Goal: Transaction & Acquisition: Purchase product/service

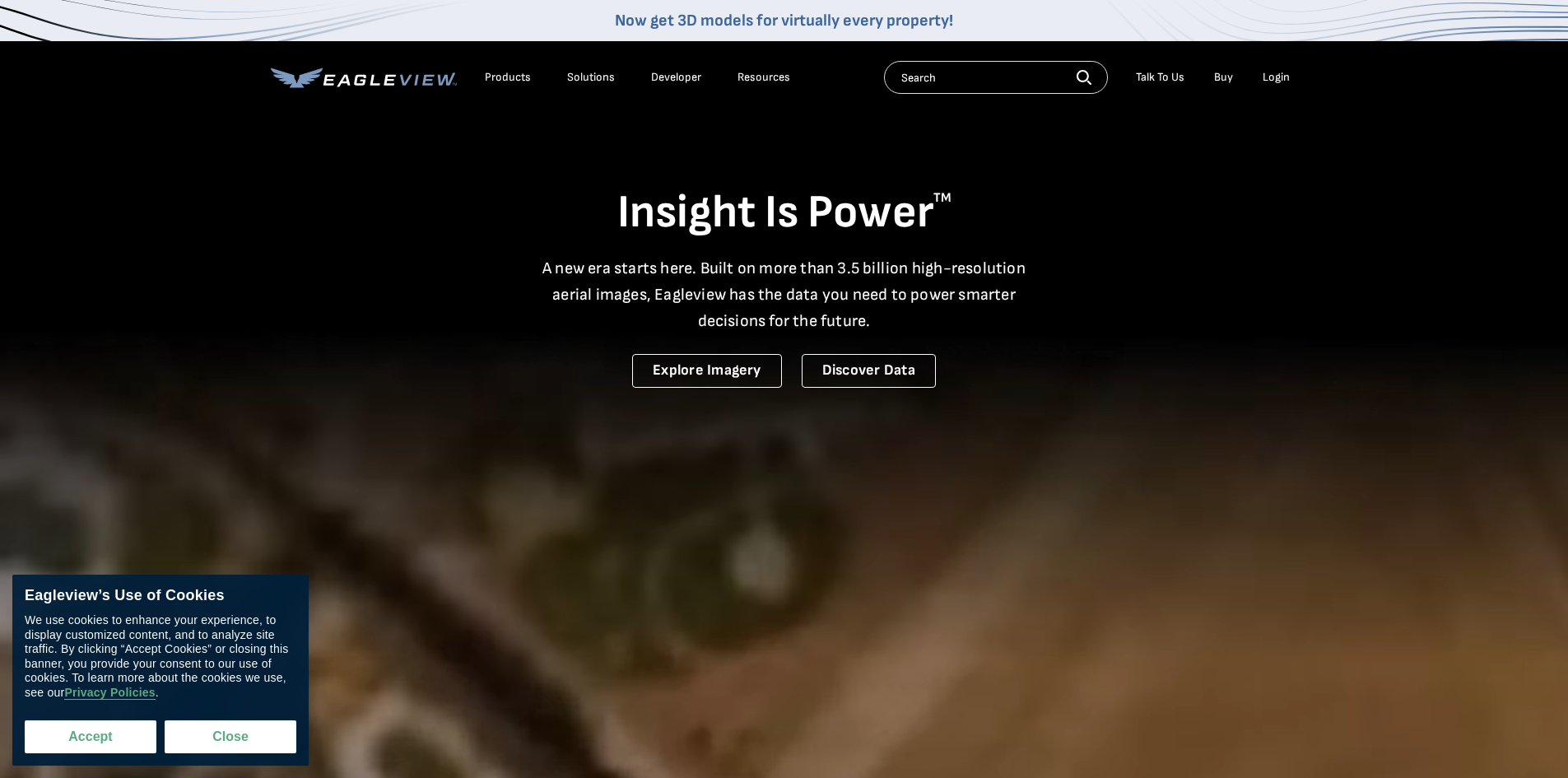
click at [127, 730] on button "Accept" at bounding box center [91, 736] width 132 height 33
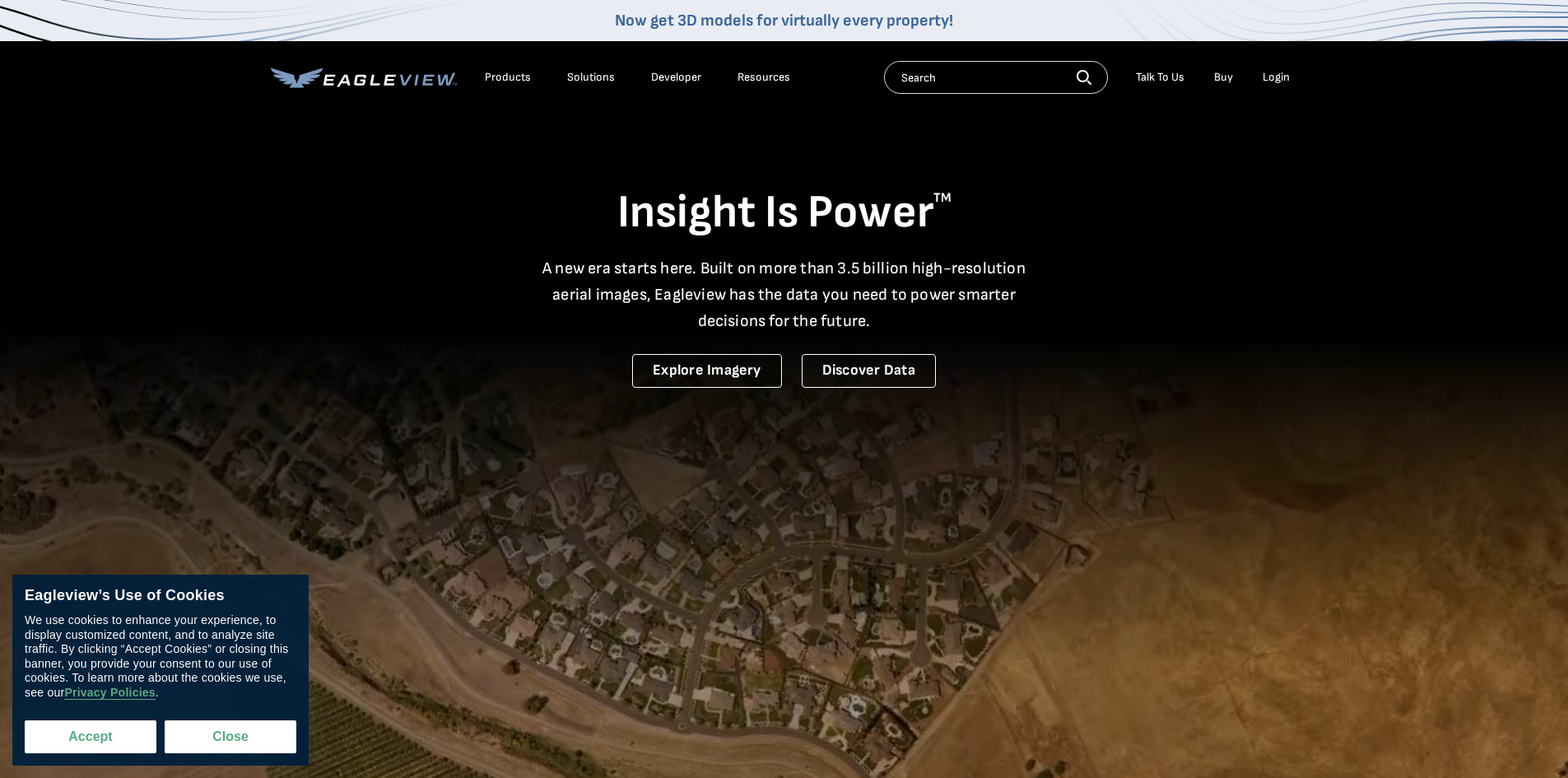
checkbox input "true"
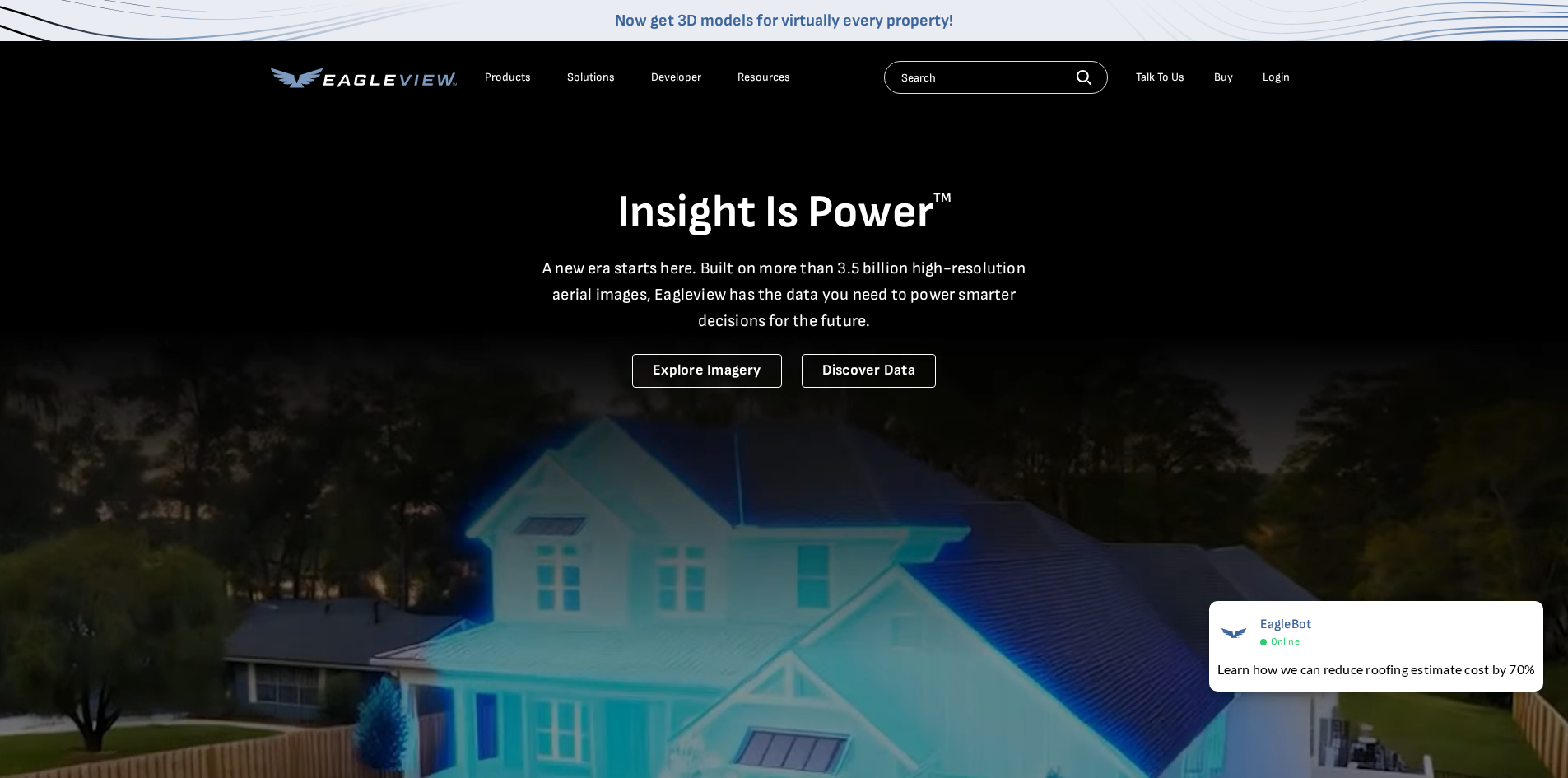
click at [498, 77] on div "Products" at bounding box center [508, 77] width 46 height 15
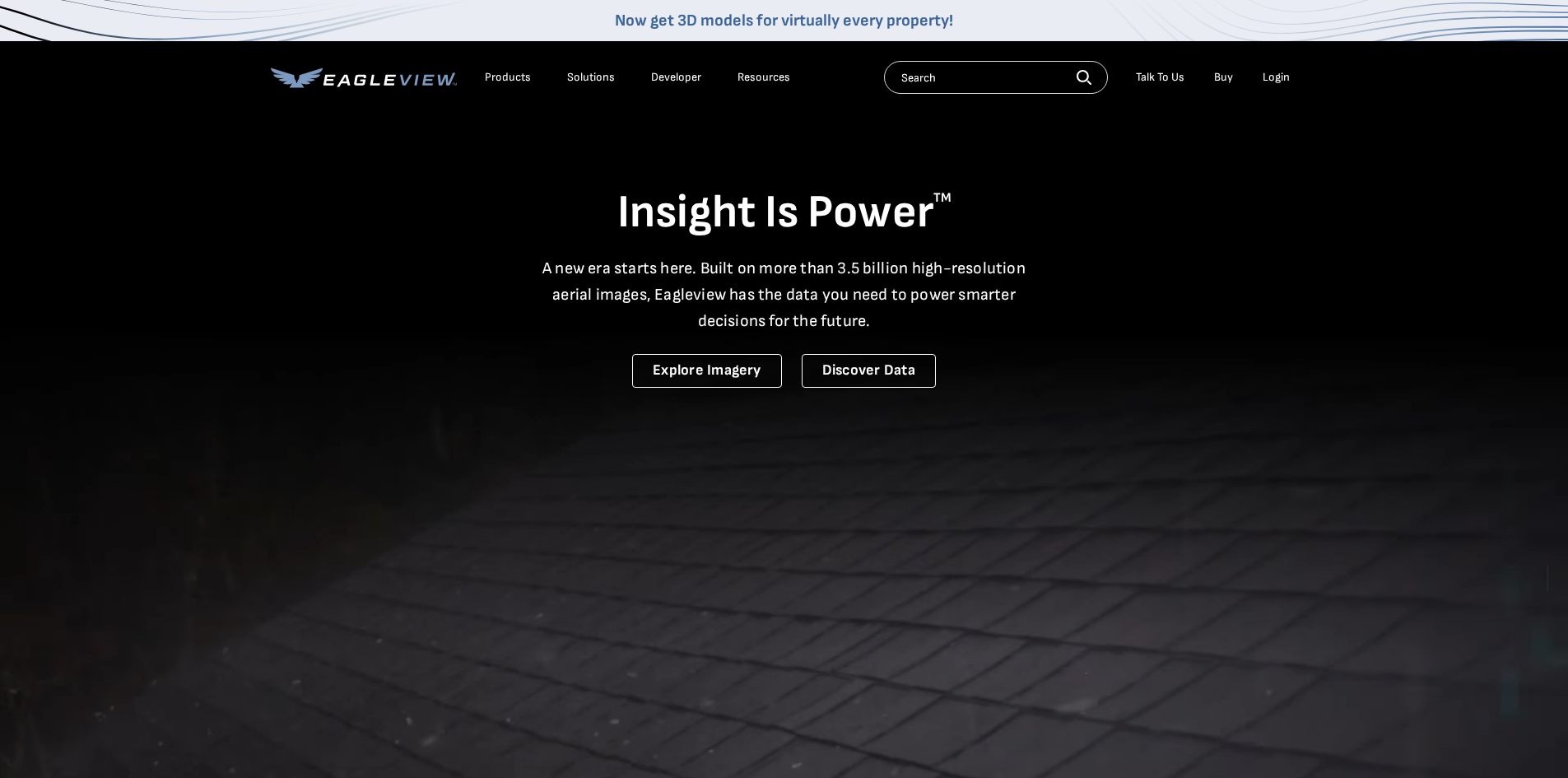
click at [1279, 72] on div "Login" at bounding box center [1276, 77] width 27 height 15
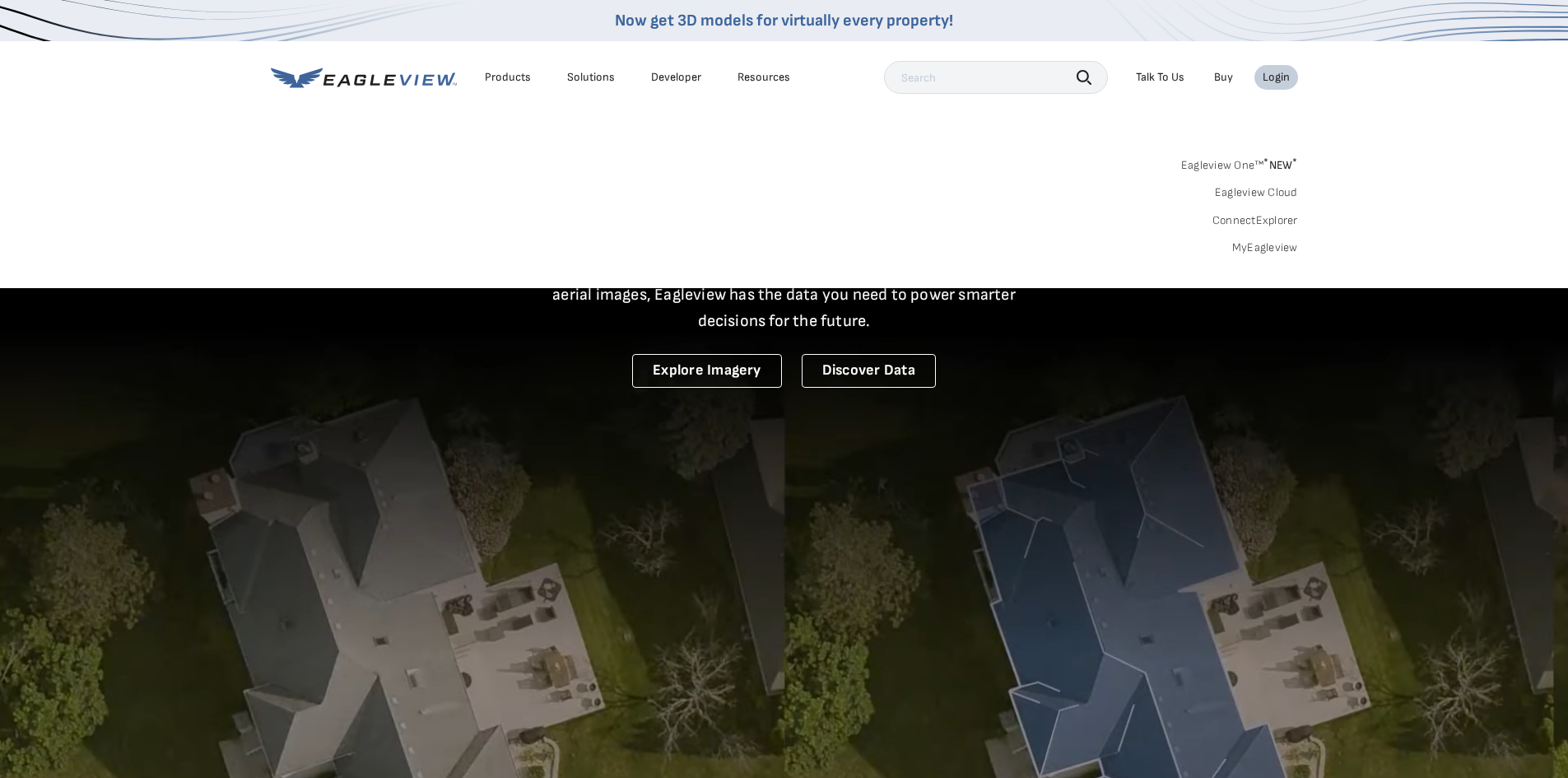
click at [1226, 74] on link "Buy" at bounding box center [1223, 77] width 19 height 15
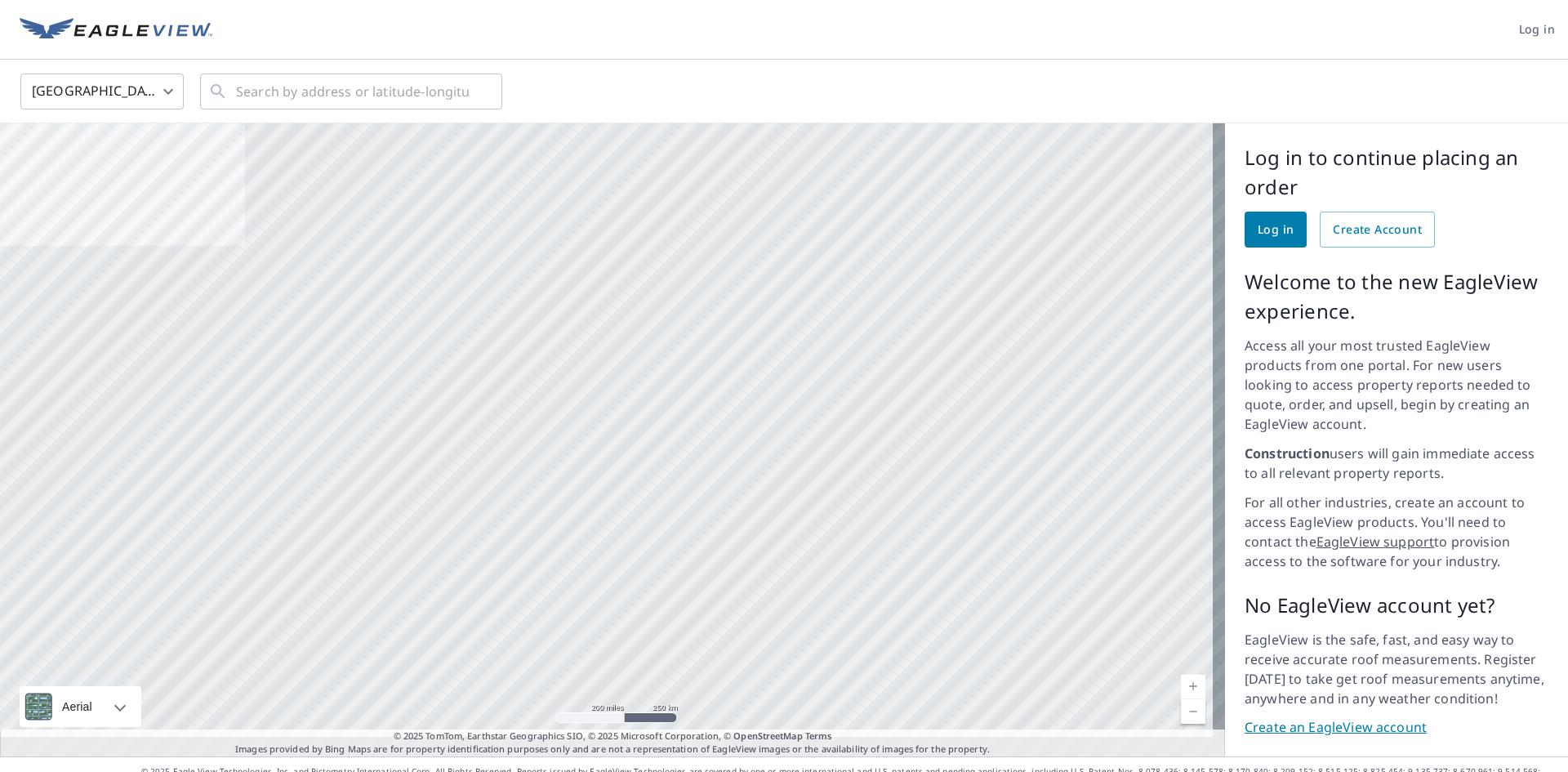
scroll to position [7, 0]
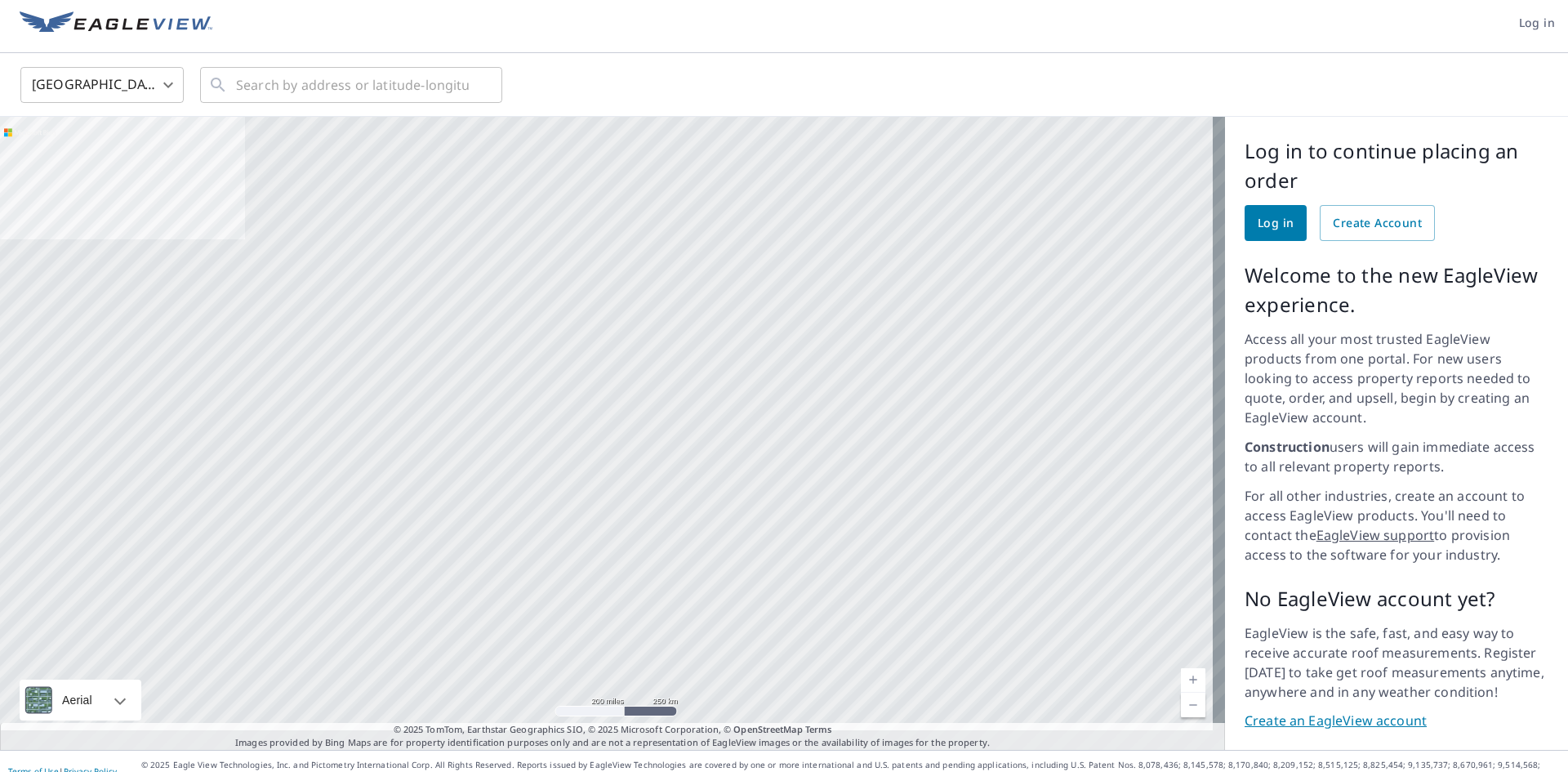
click at [1293, 712] on link "Create an EagleView account" at bounding box center [1396, 721] width 304 height 19
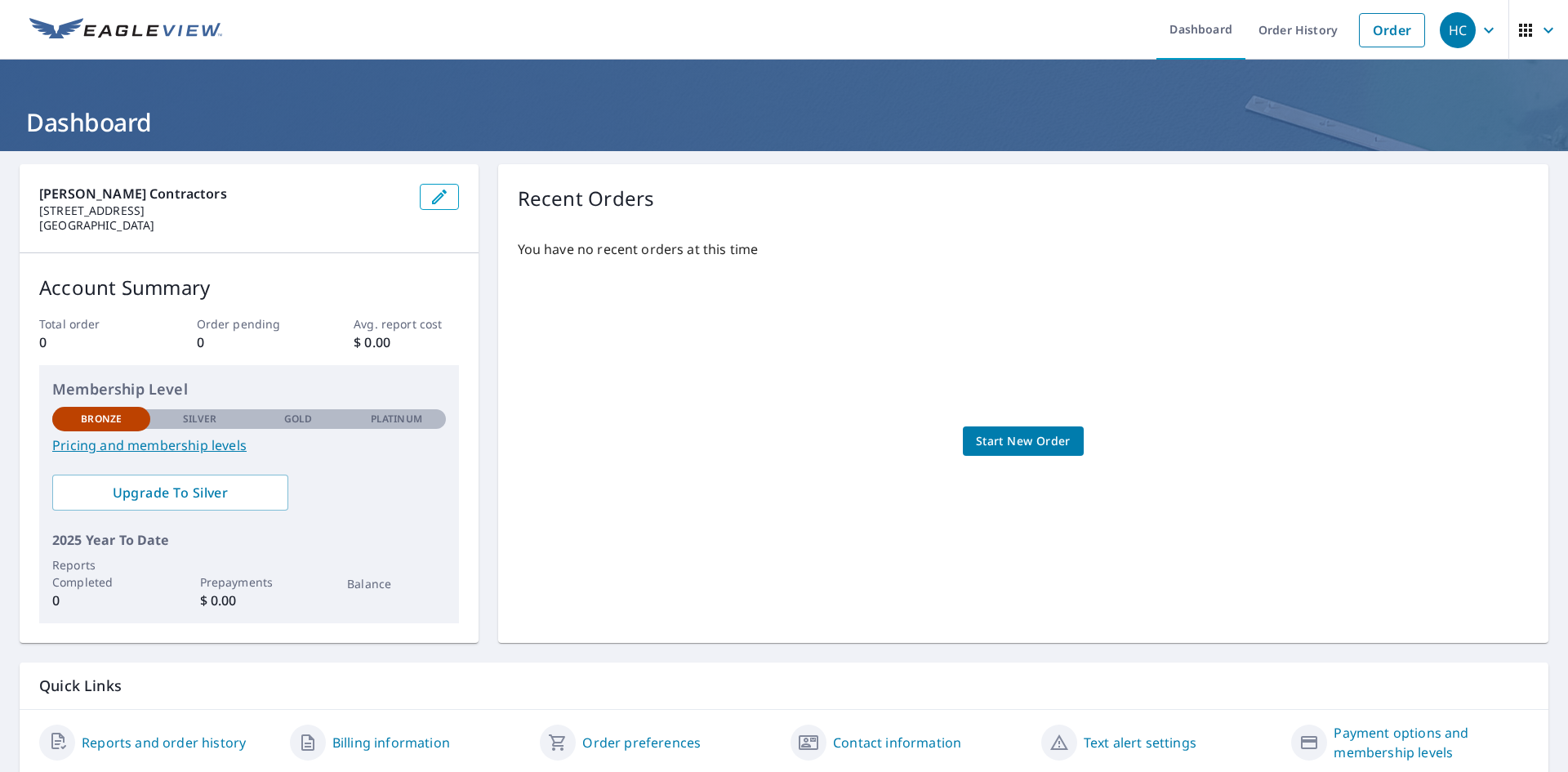
click at [1021, 441] on span "Start New Order" at bounding box center [1024, 442] width 95 height 20
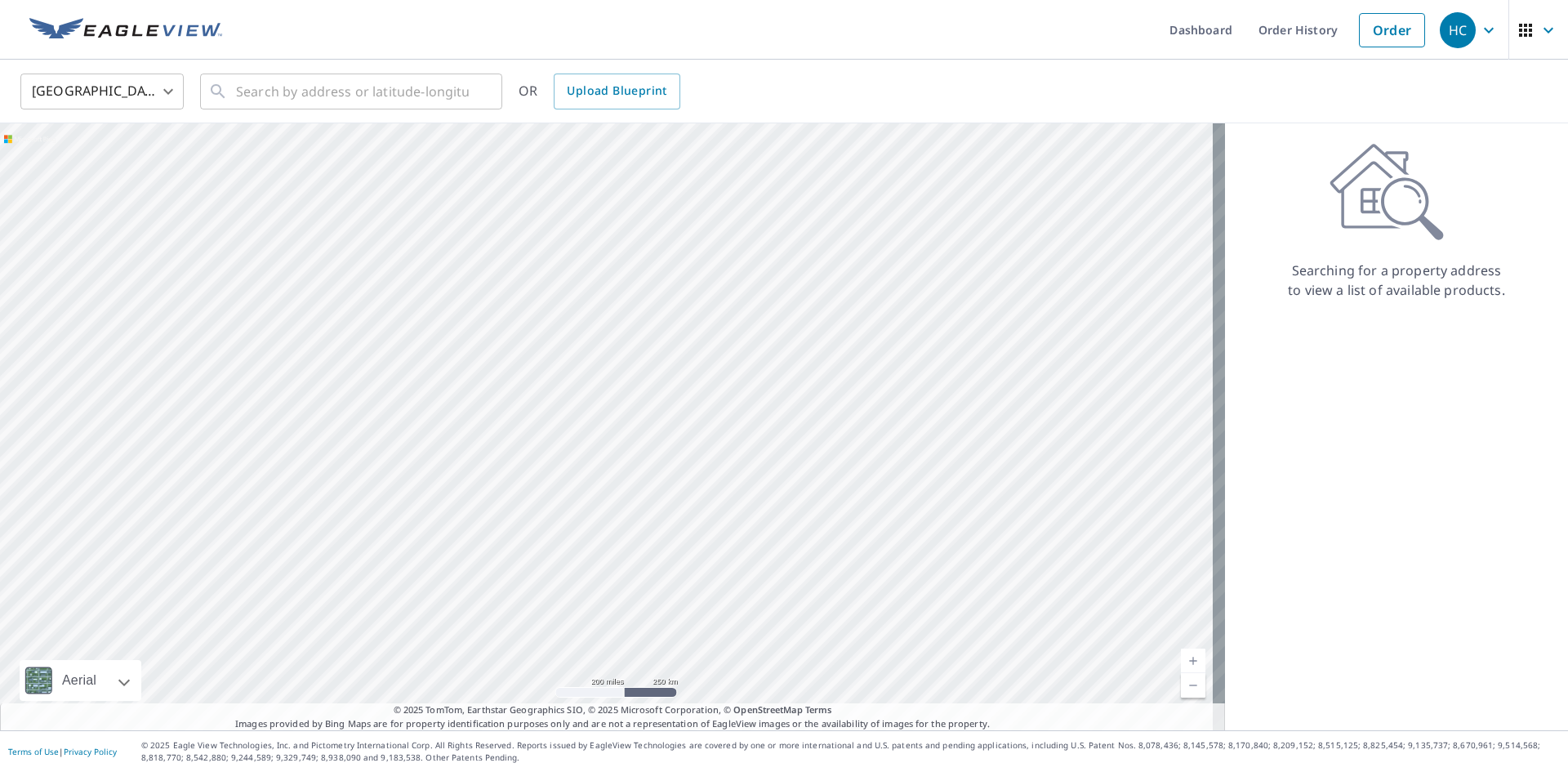
click at [923, 407] on div at bounding box center [612, 426] width 1225 height 606
click at [920, 447] on div at bounding box center [612, 426] width 1225 height 606
click at [918, 403] on div at bounding box center [612, 426] width 1225 height 606
click at [241, 87] on input "text" at bounding box center [353, 92] width 233 height 46
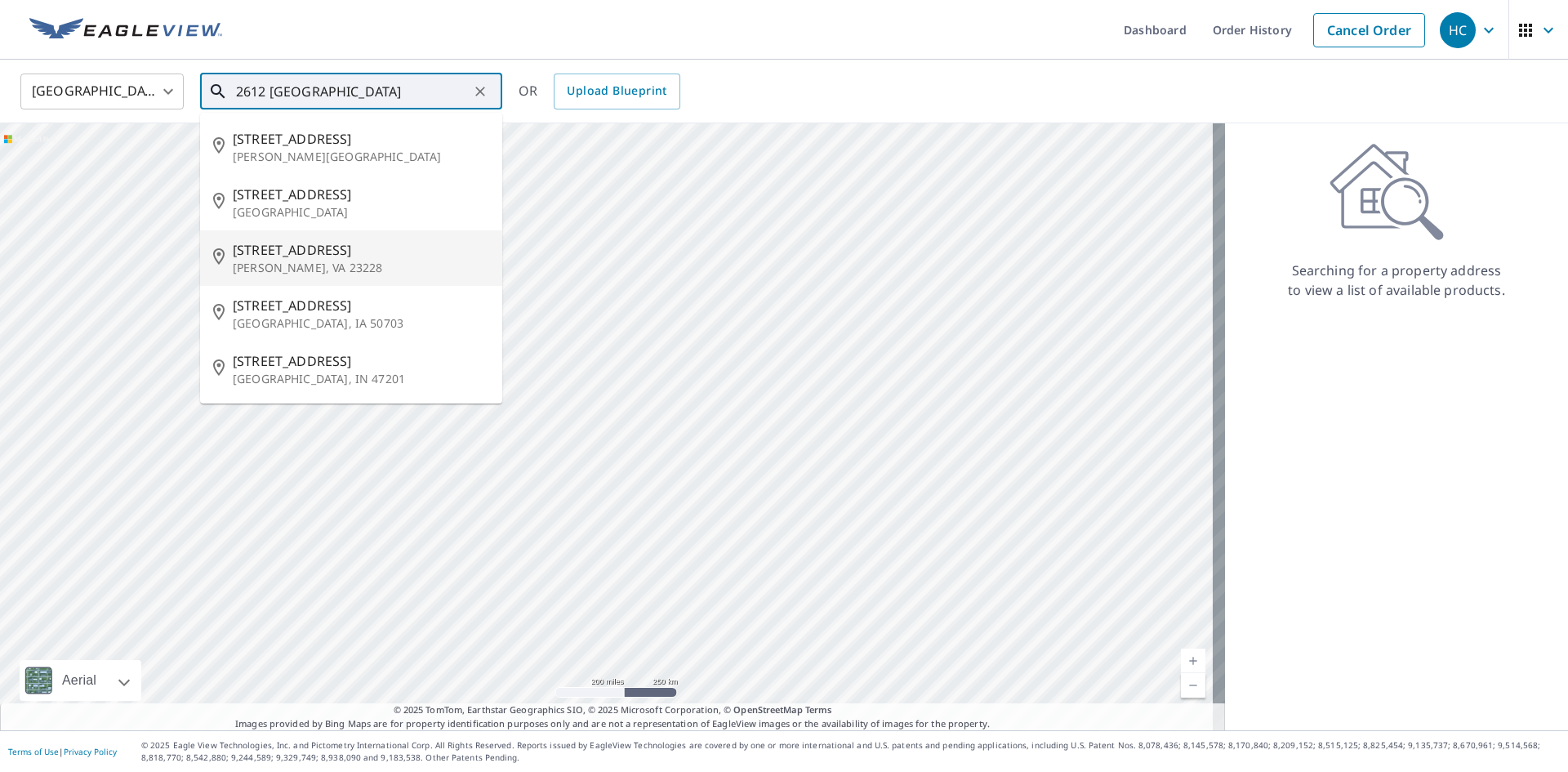
click at [304, 261] on p "[PERSON_NAME], VA 23228" at bounding box center [361, 268] width 257 height 16
type input "[STREET_ADDRESS]"
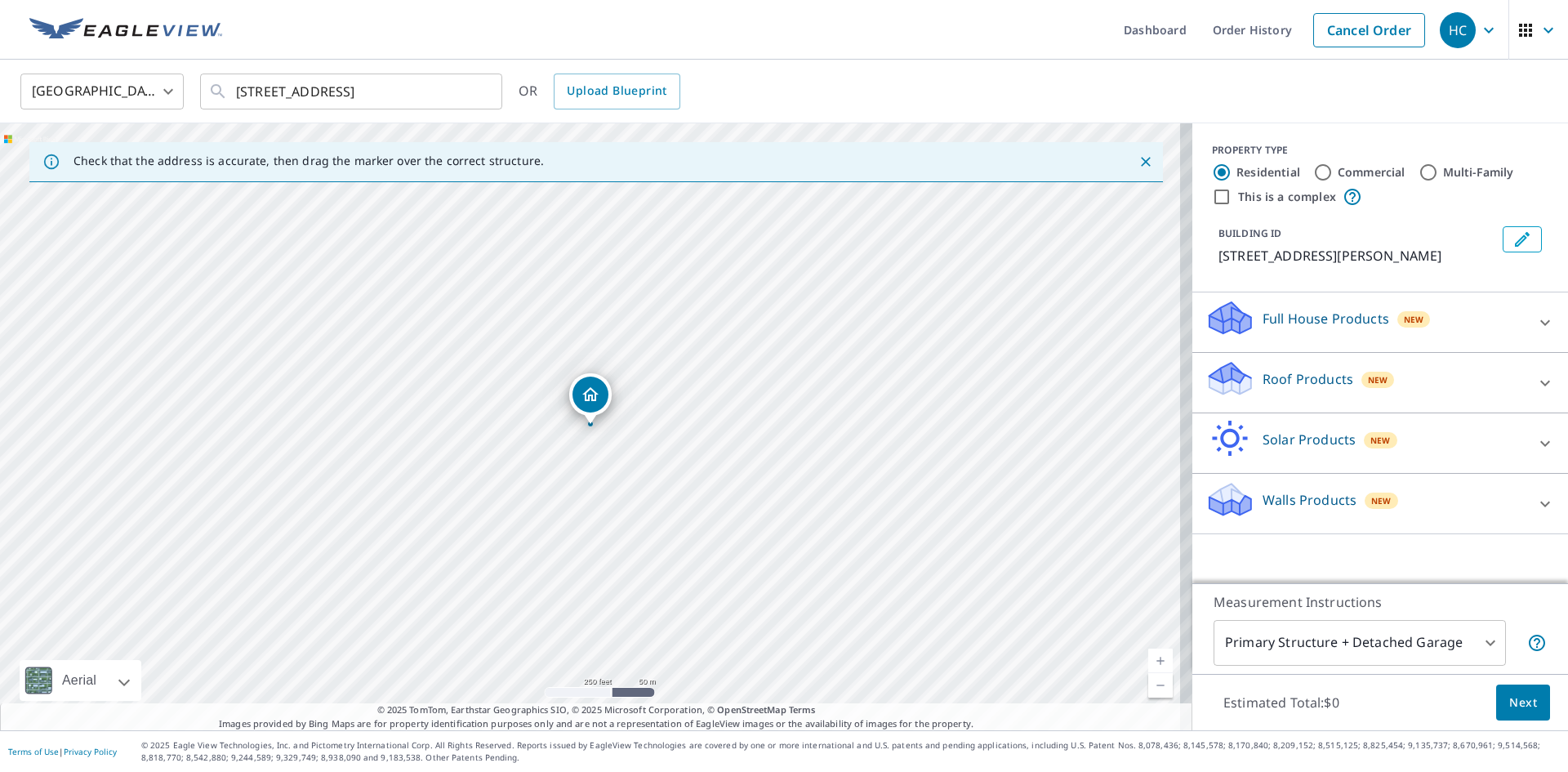
click at [1399, 381] on div "Roof Products New" at bounding box center [1365, 382] width 320 height 47
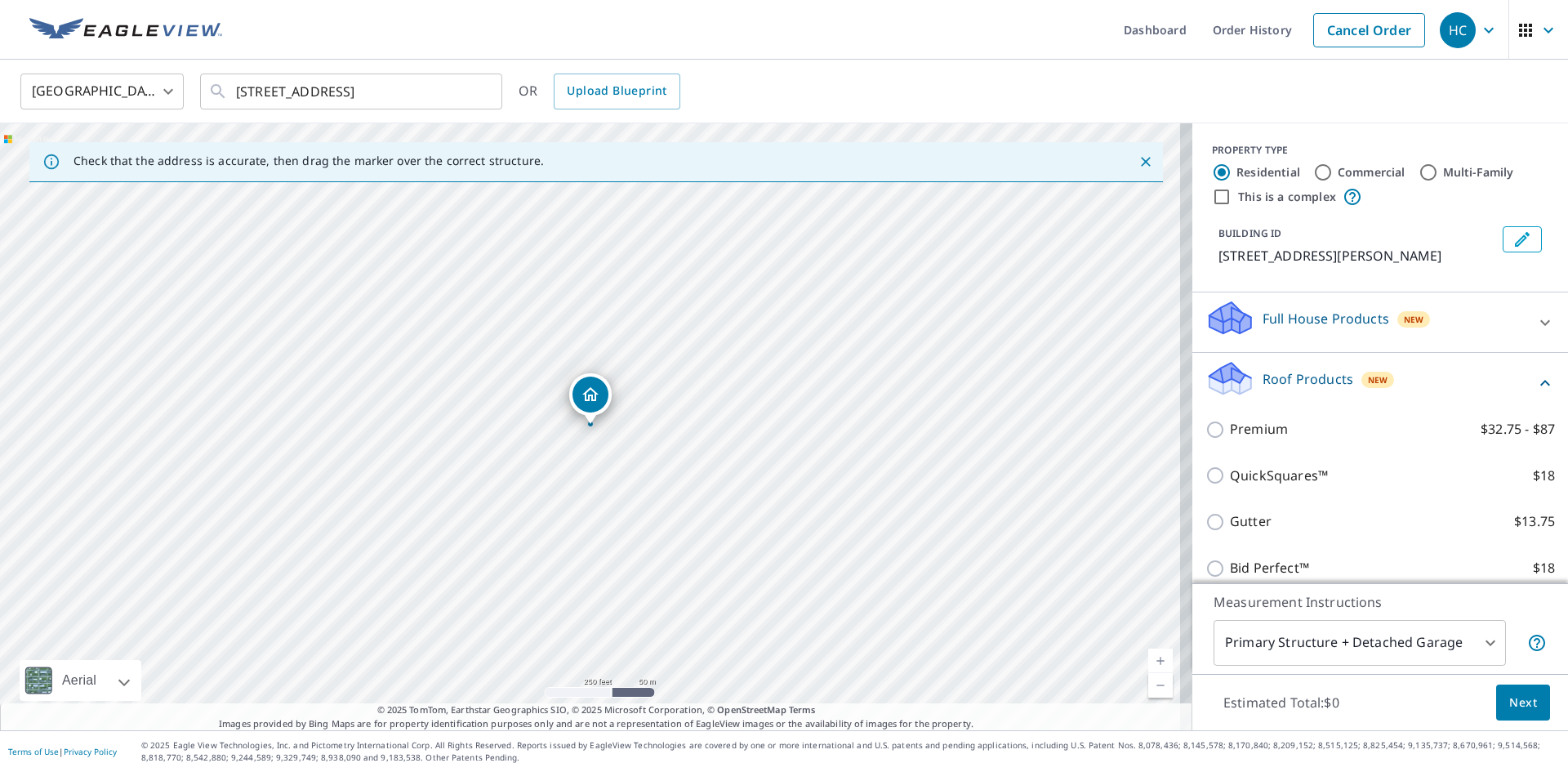
click at [1399, 381] on div "Roof Products New" at bounding box center [1370, 382] width 330 height 47
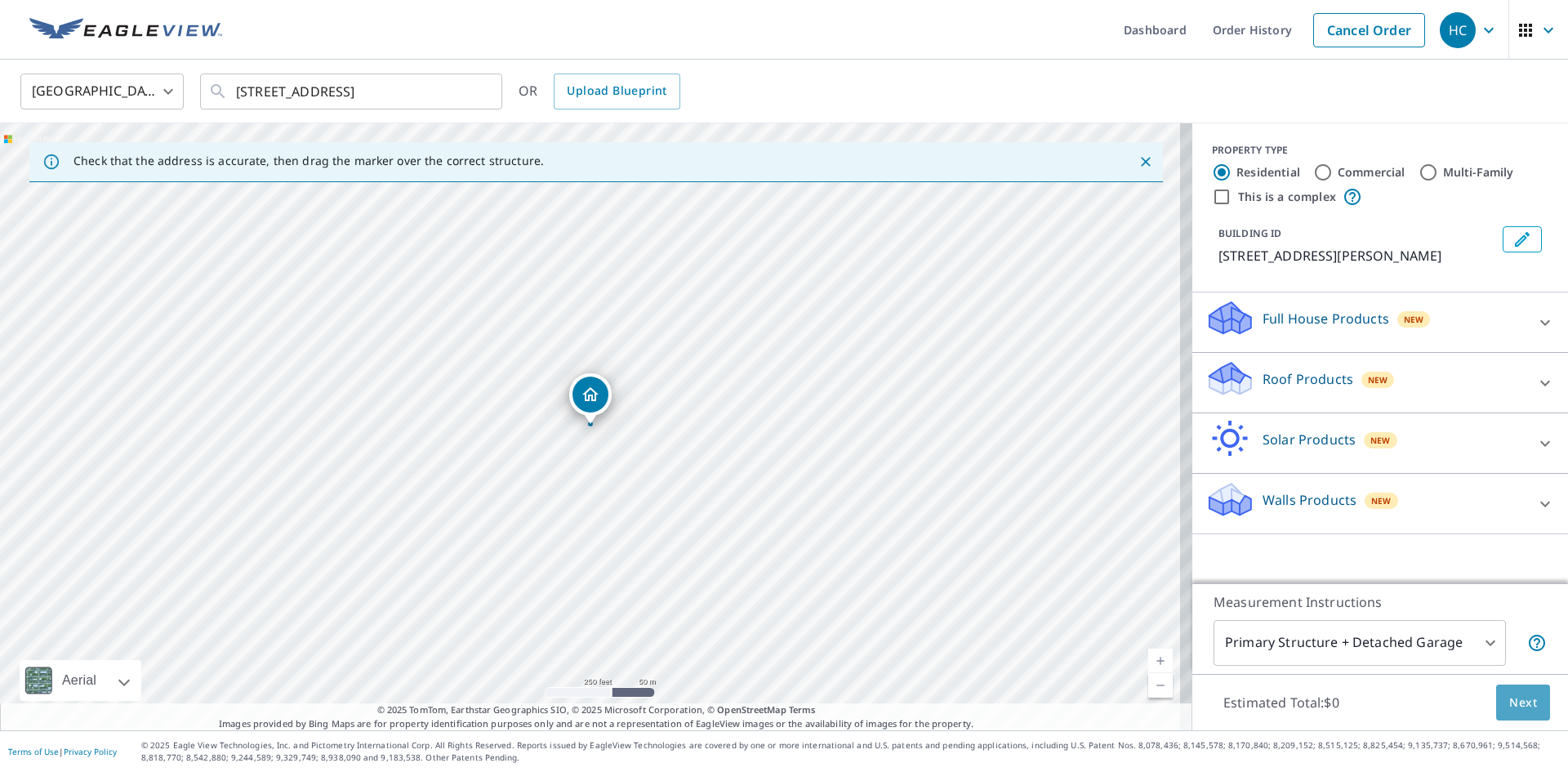
click at [1509, 698] on span "Next" at bounding box center [1523, 702] width 28 height 20
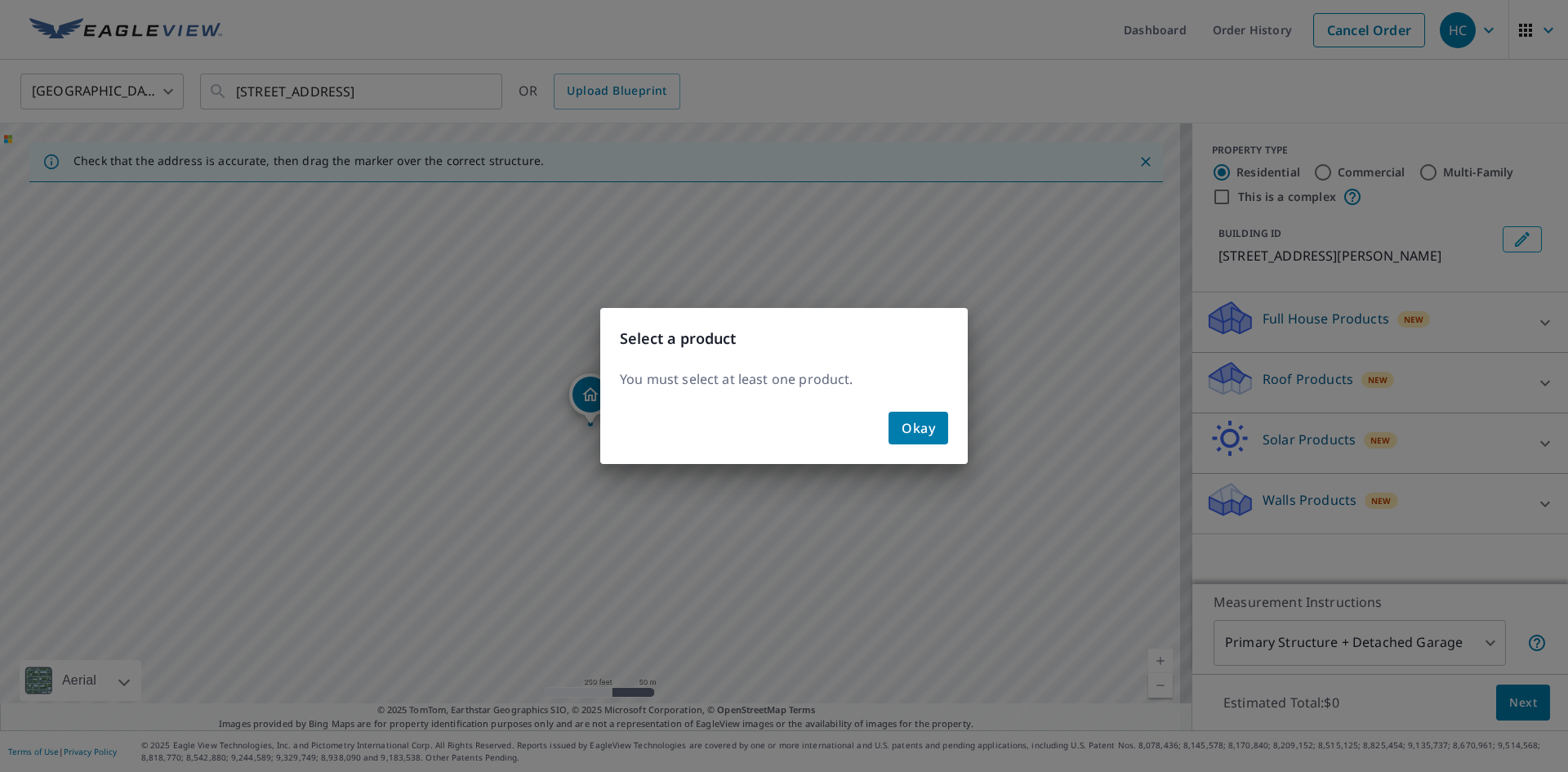
click at [898, 427] on button "Okay" at bounding box center [918, 428] width 59 height 32
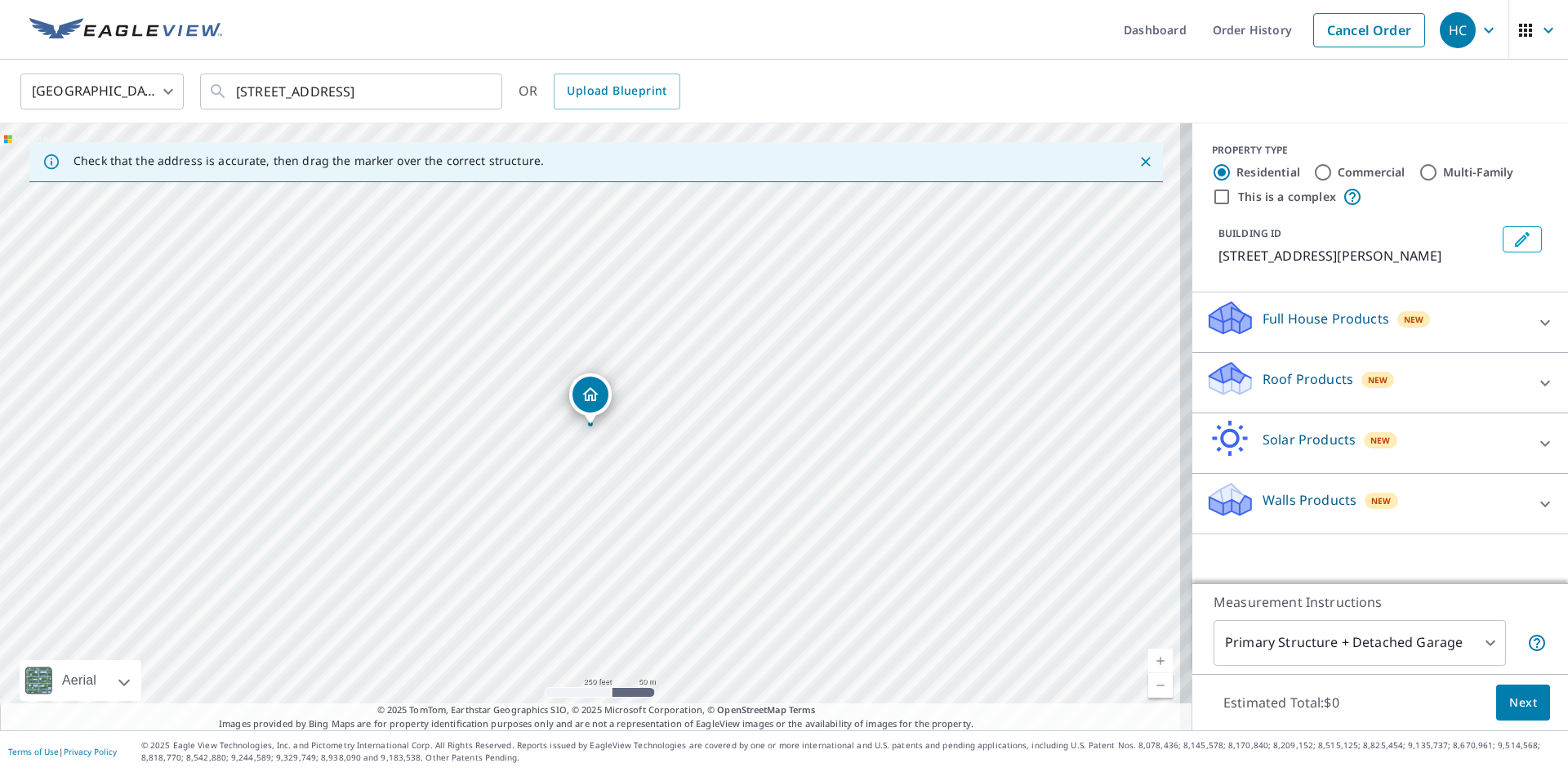
click at [1536, 380] on icon at bounding box center [1545, 382] width 20 height 20
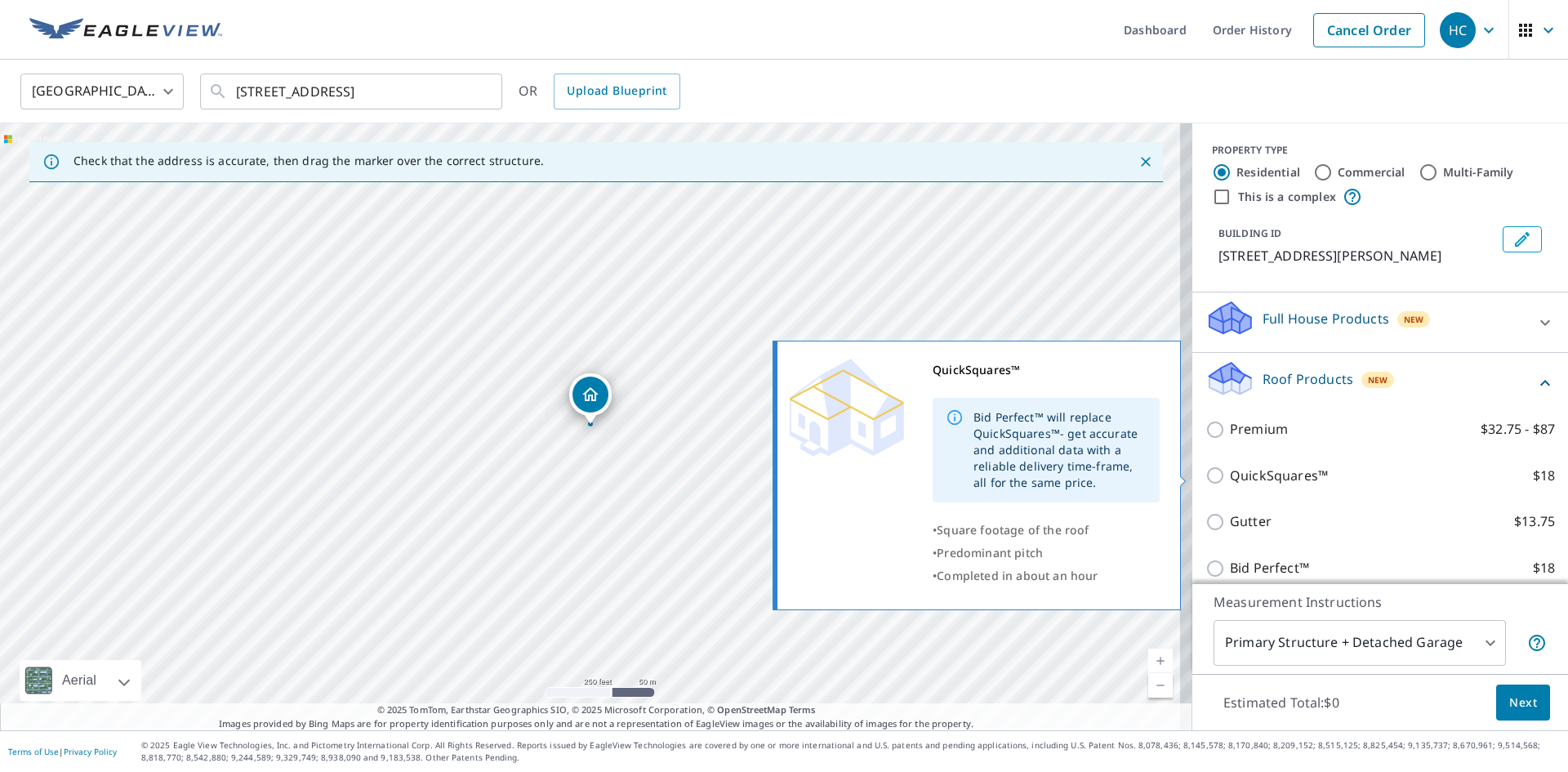
click at [1205, 471] on input "QuickSquares™ $18" at bounding box center [1217, 475] width 25 height 20
checkbox input "true"
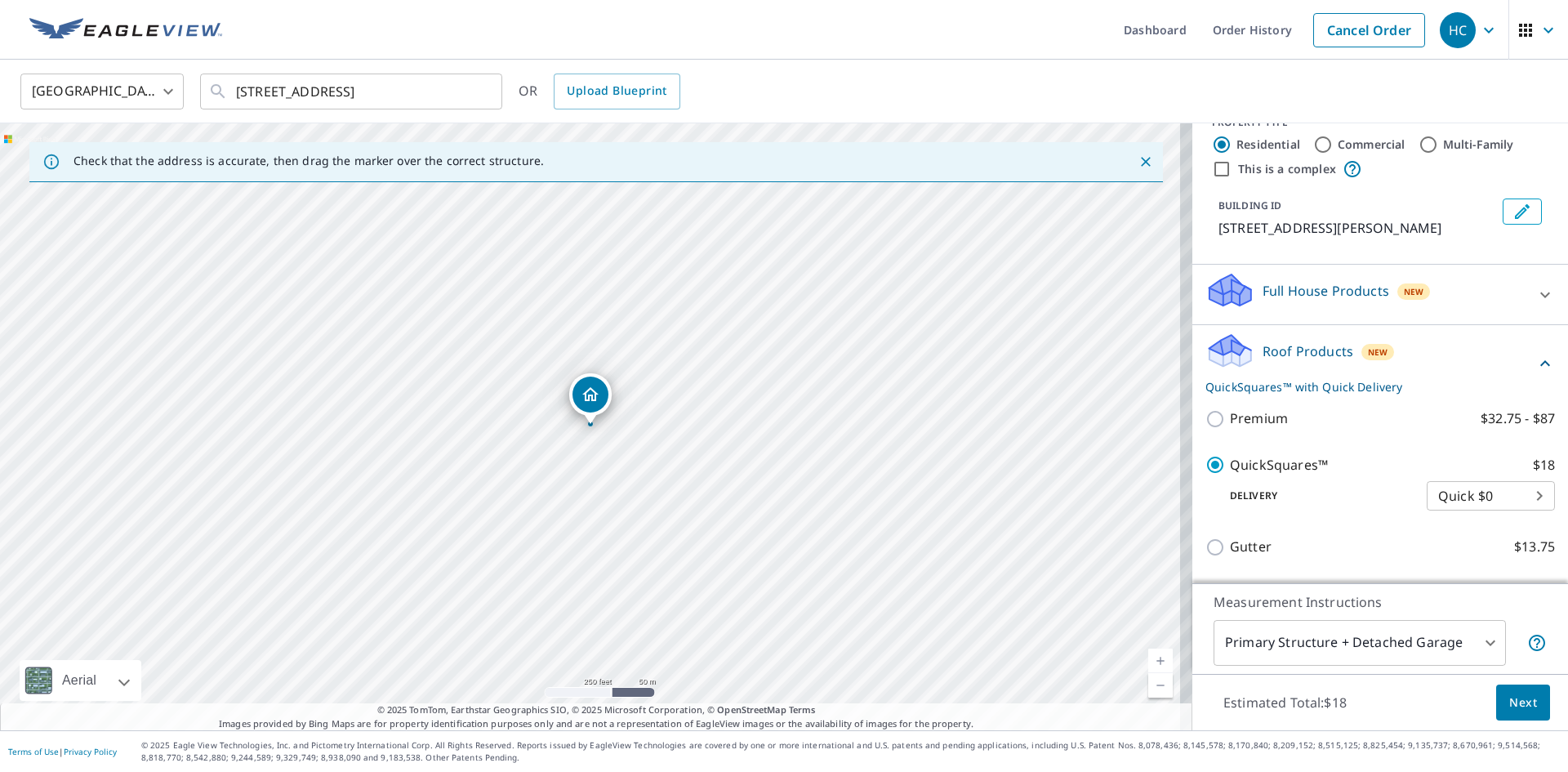
scroll to position [26, 0]
click at [1512, 702] on span "Next" at bounding box center [1523, 702] width 28 height 20
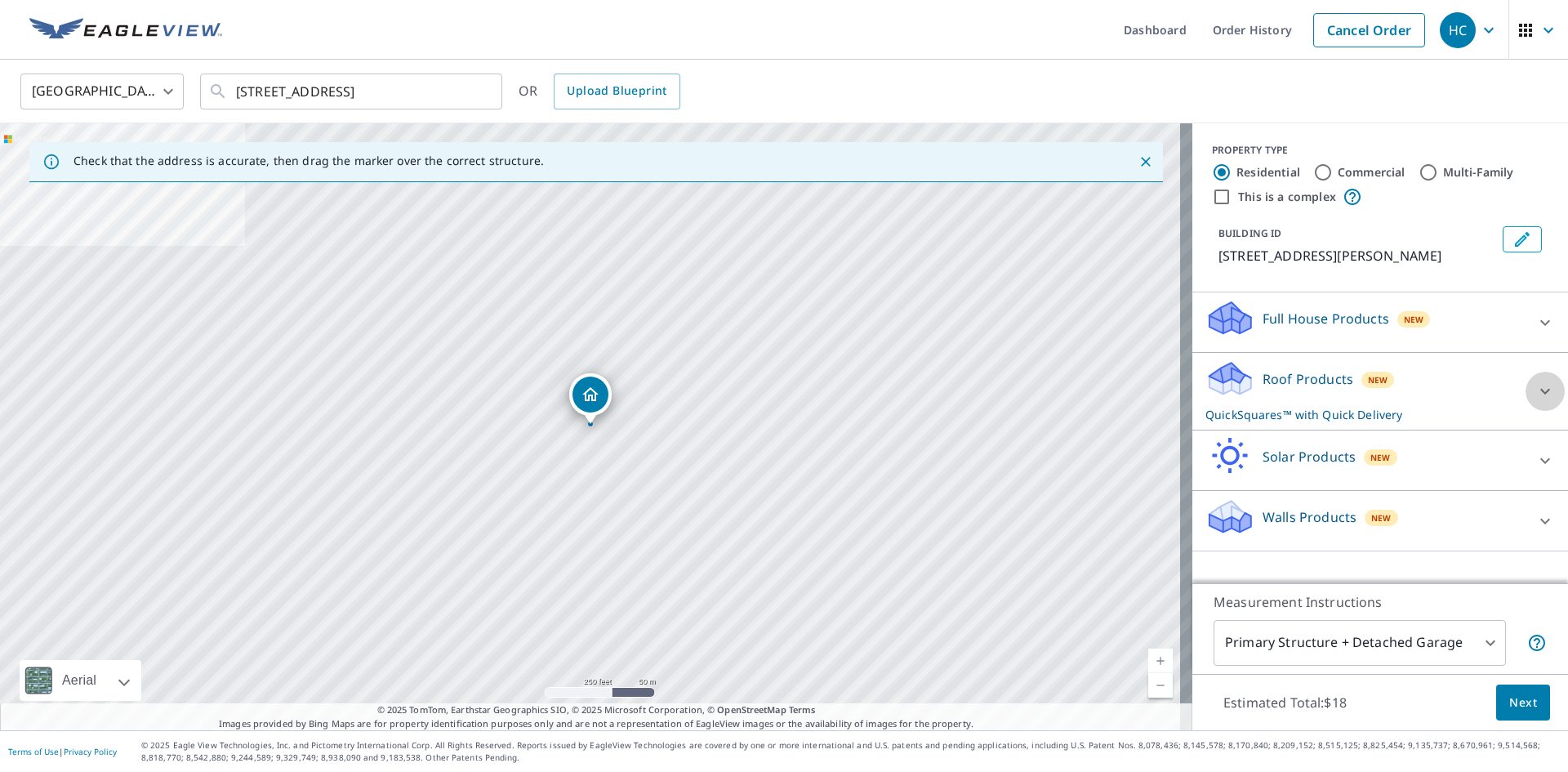
click at [1537, 393] on icon at bounding box center [1545, 391] width 20 height 20
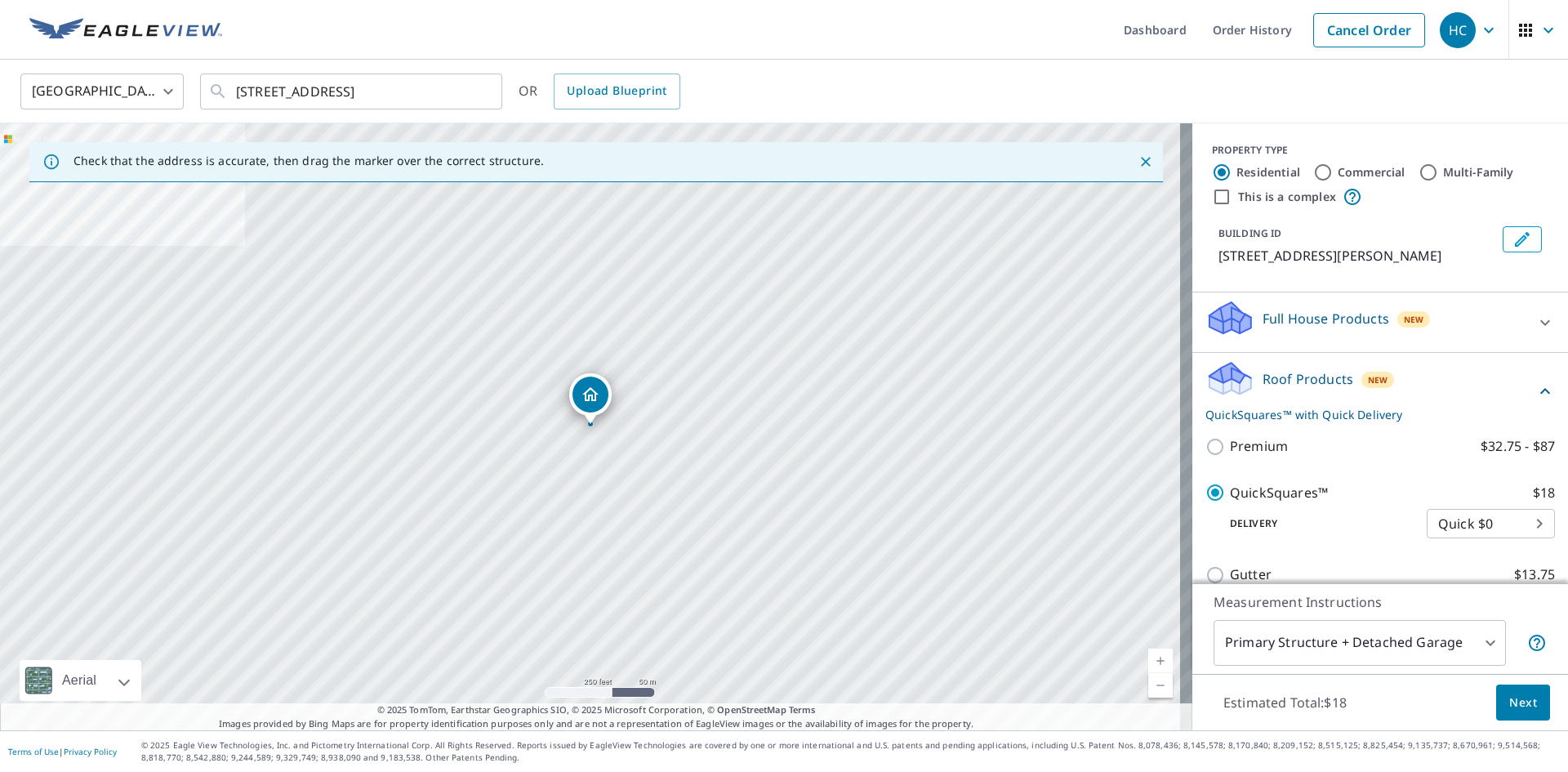
click at [1513, 519] on body "HC HC Dashboard Order History Cancel Order HC United States US ​ [STREET_ADDRES…" at bounding box center [784, 386] width 1568 height 772
click at [1520, 713] on div at bounding box center [784, 386] width 1568 height 772
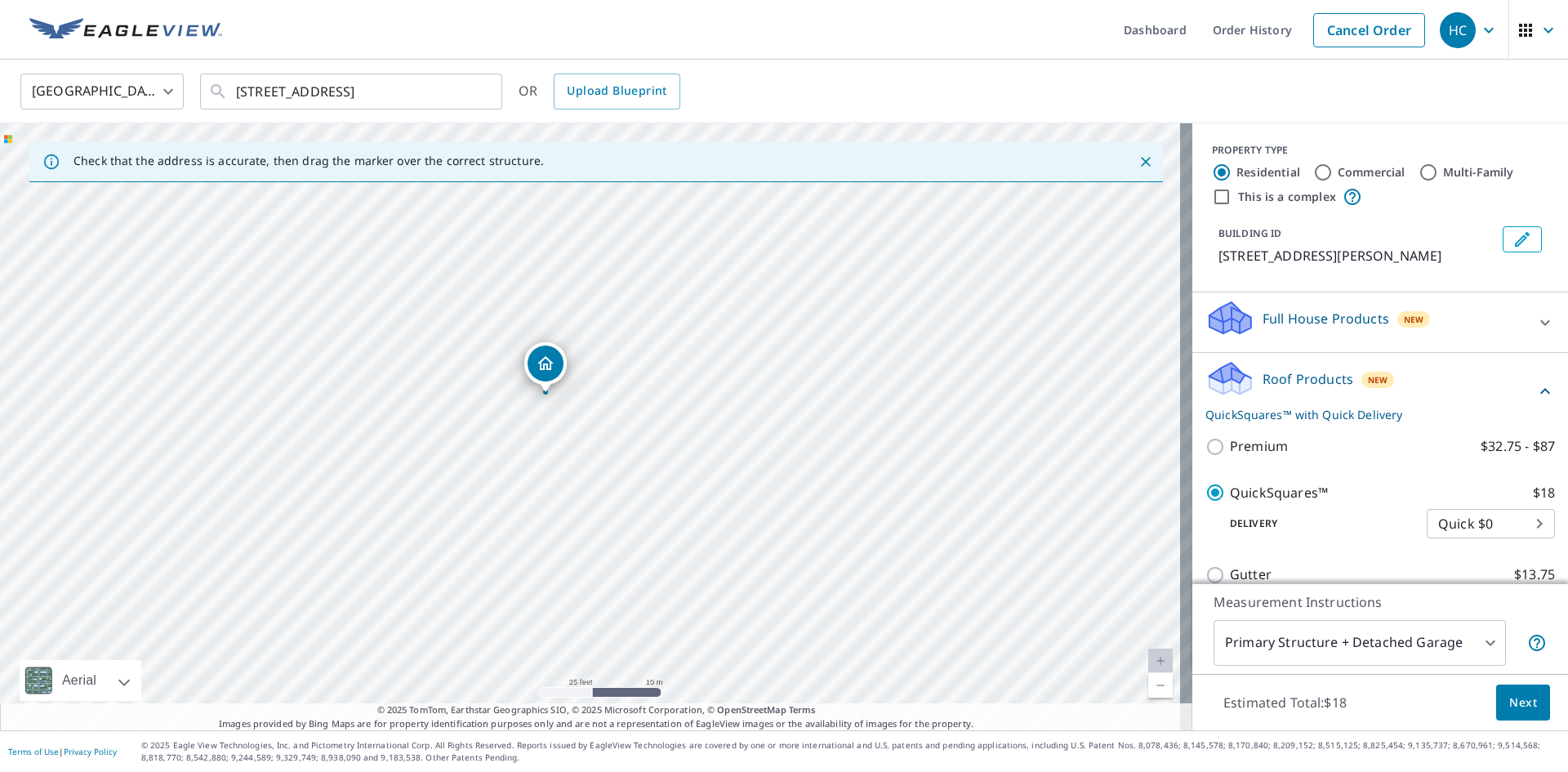
drag, startPoint x: 552, startPoint y: 403, endPoint x: 556, endPoint y: 358, distance: 45.2
click at [1509, 707] on span "Next" at bounding box center [1523, 702] width 28 height 20
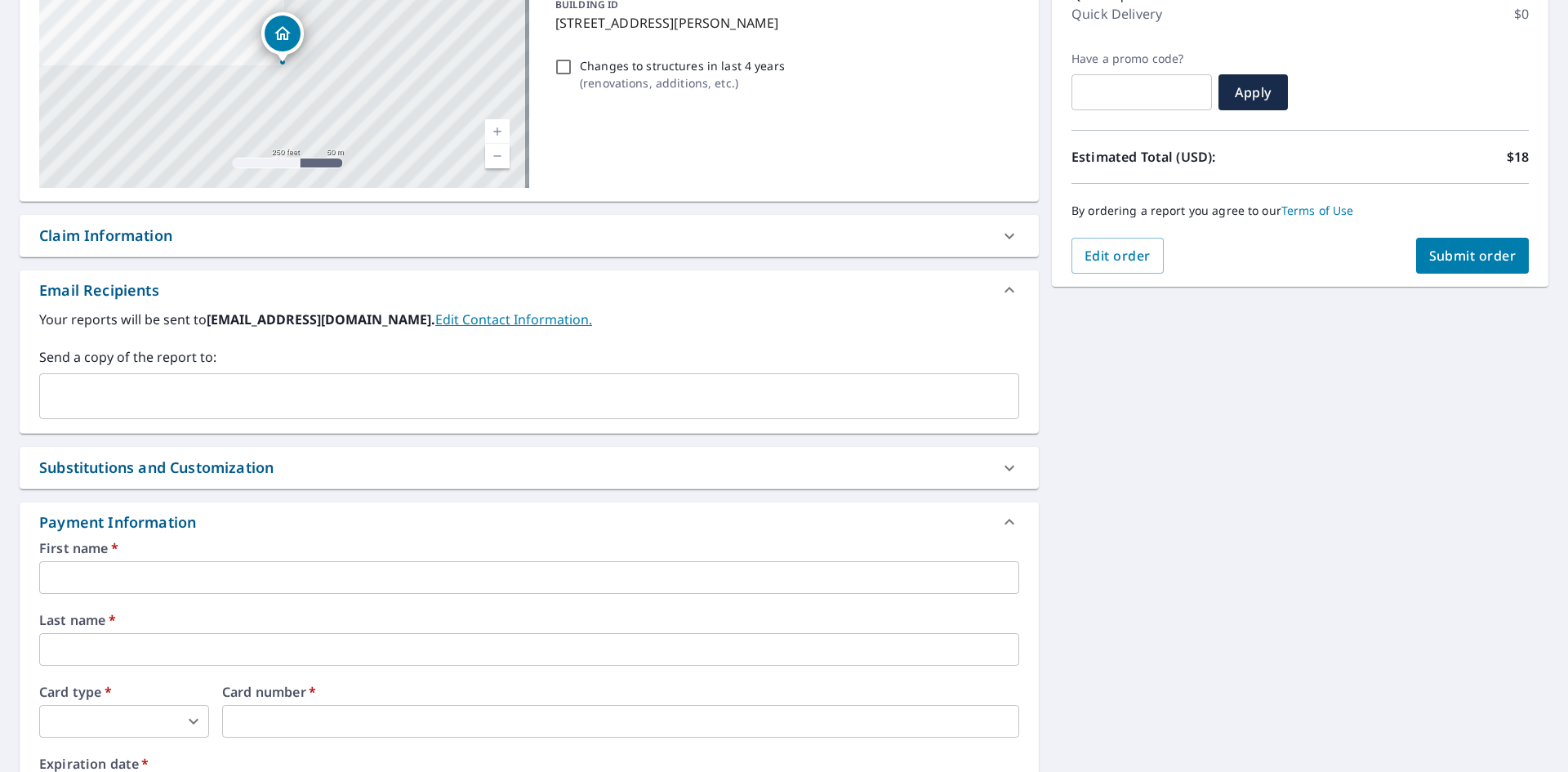
scroll to position [245, 0]
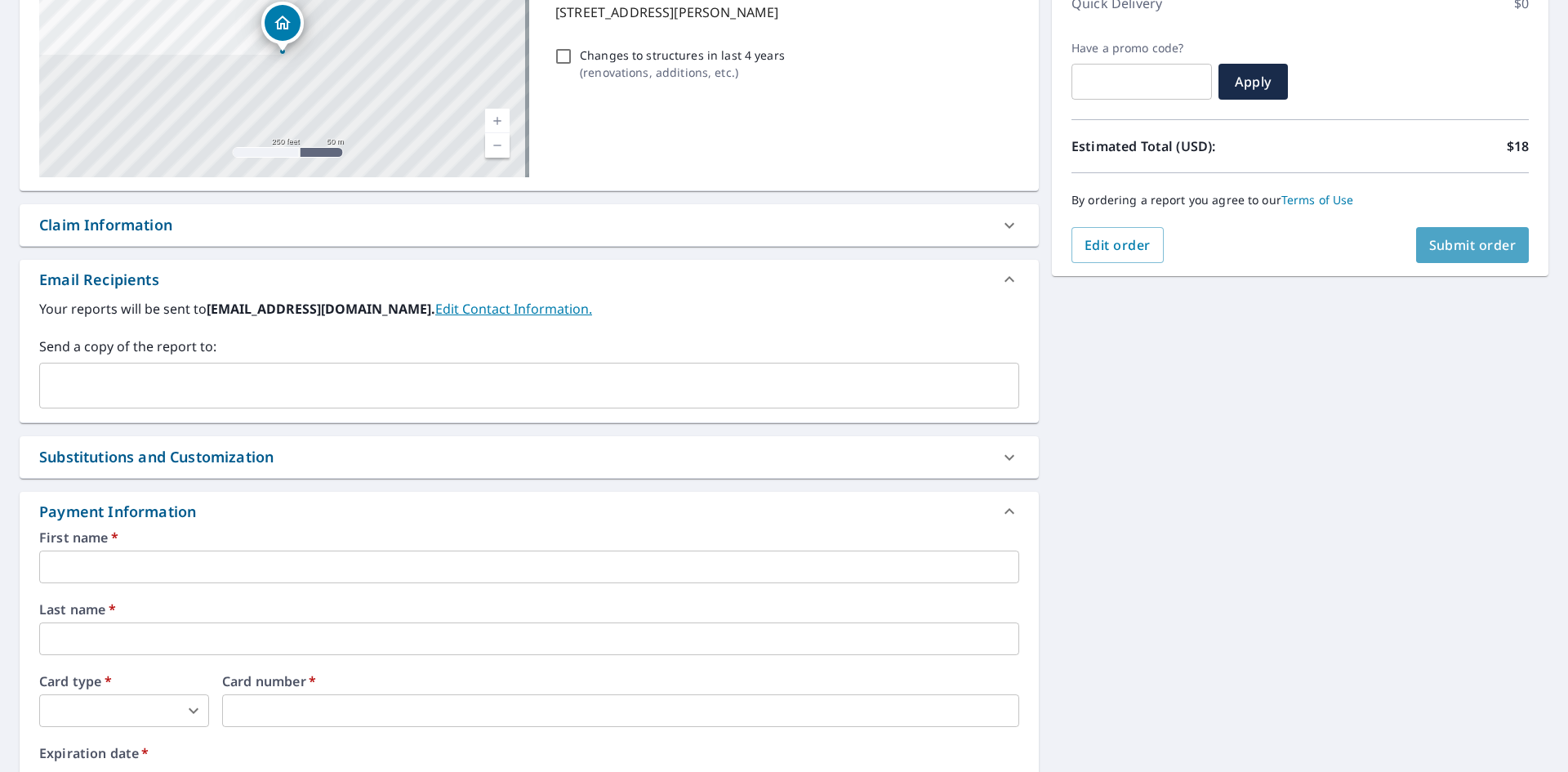
click at [1494, 248] on span "Submit order" at bounding box center [1473, 245] width 87 height 18
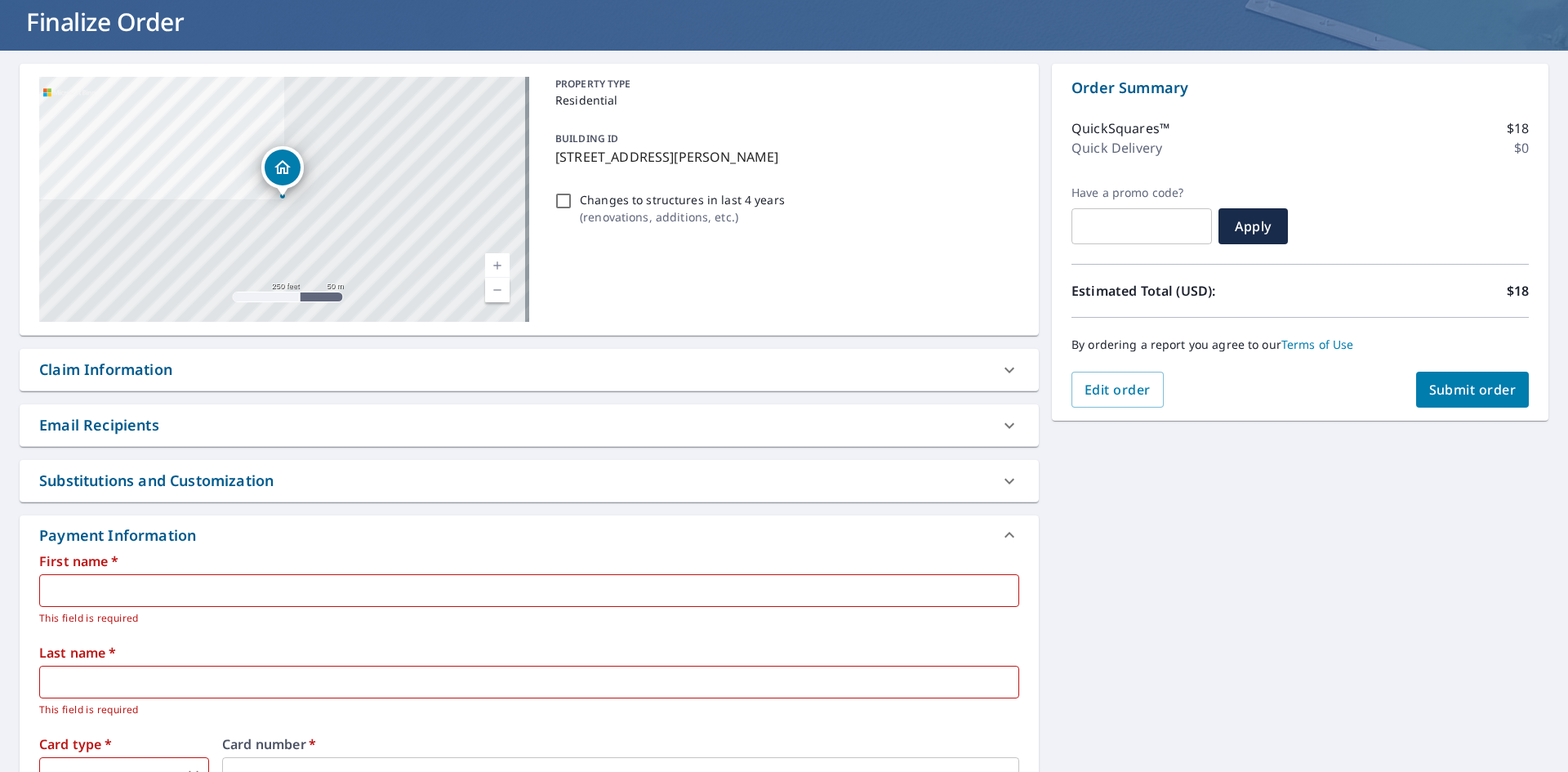
scroll to position [0, 0]
